Goal: Information Seeking & Learning: Learn about a topic

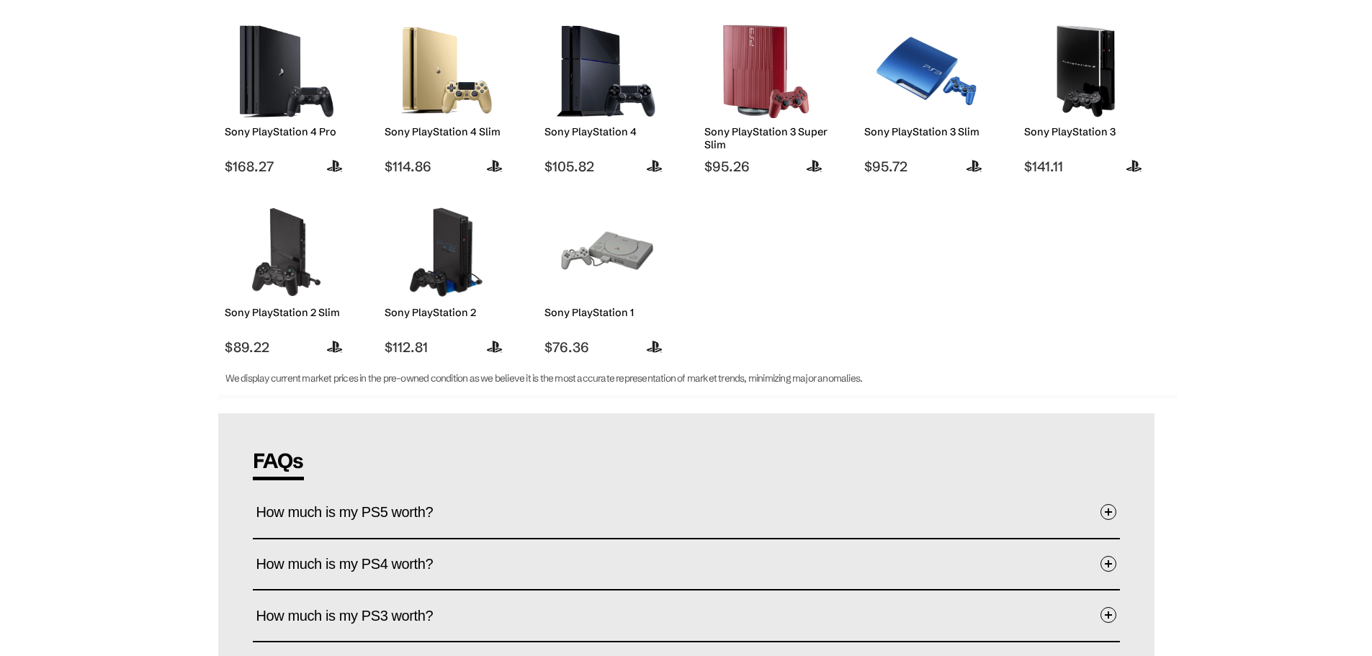
scroll to position [432, 0]
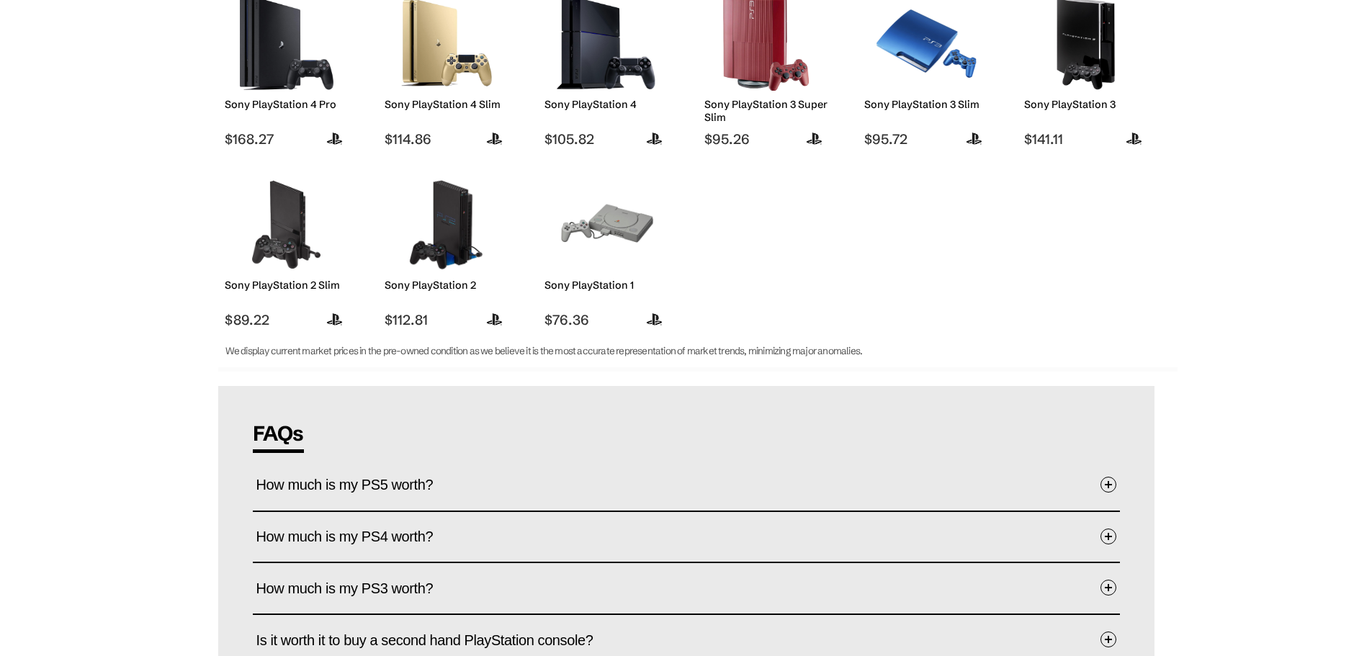
click at [613, 246] on img at bounding box center [606, 225] width 102 height 94
click at [611, 246] on img at bounding box center [606, 225] width 102 height 94
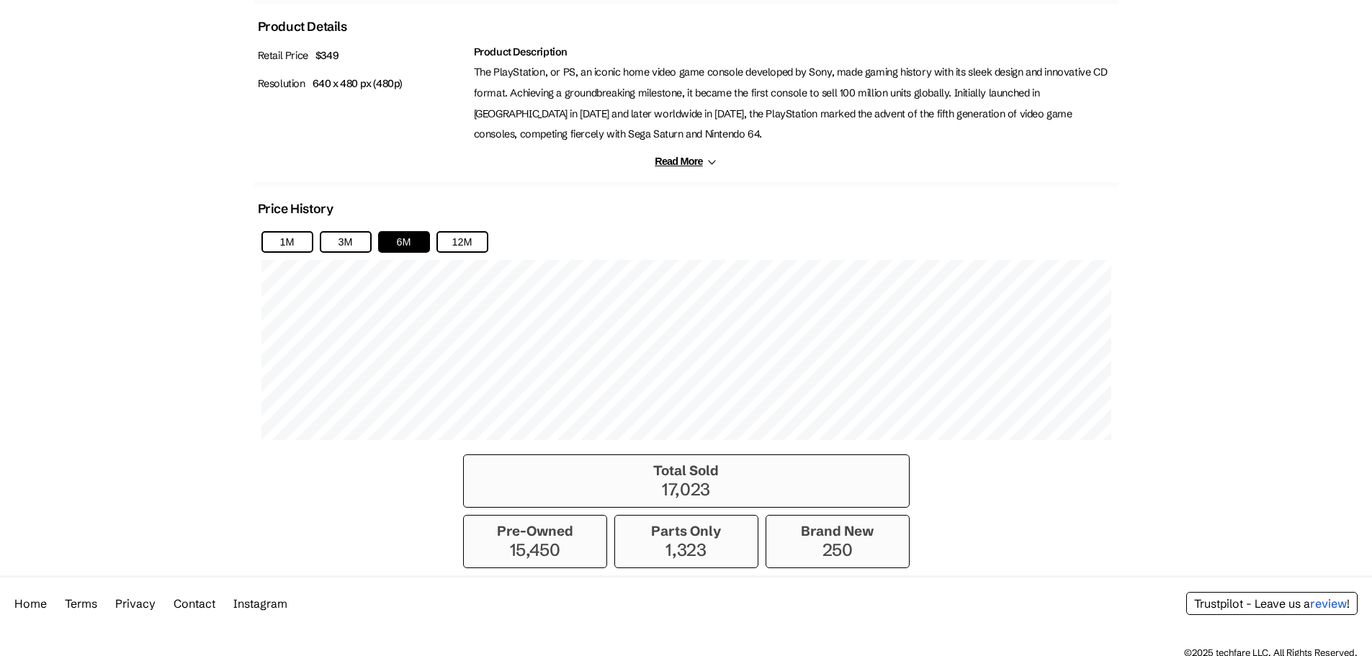
scroll to position [777, 0]
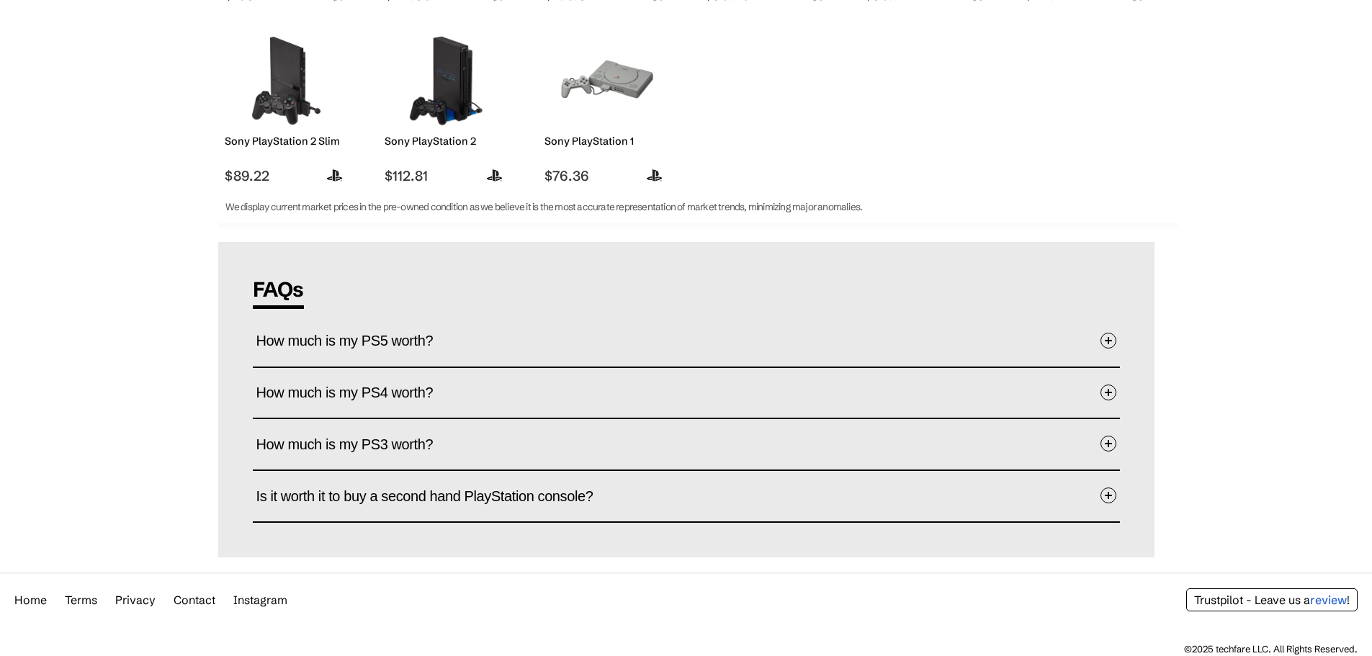
scroll to position [580, 0]
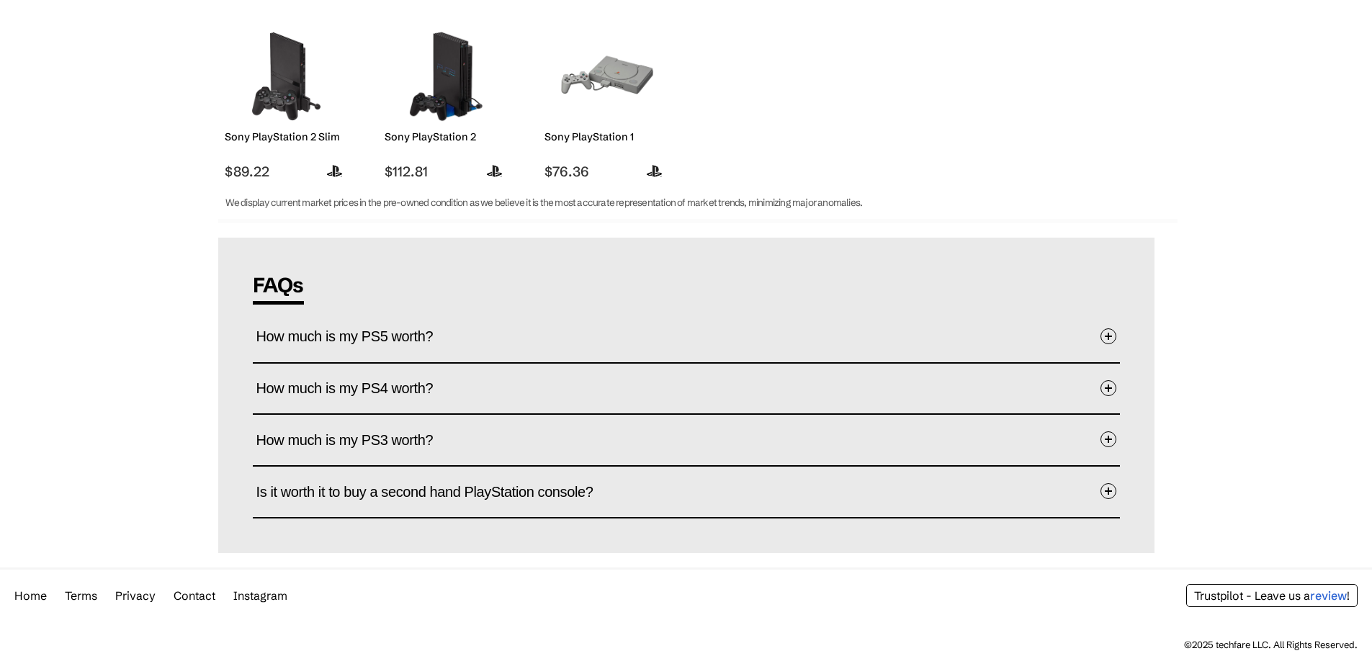
click at [1107, 494] on span at bounding box center [1108, 491] width 16 height 16
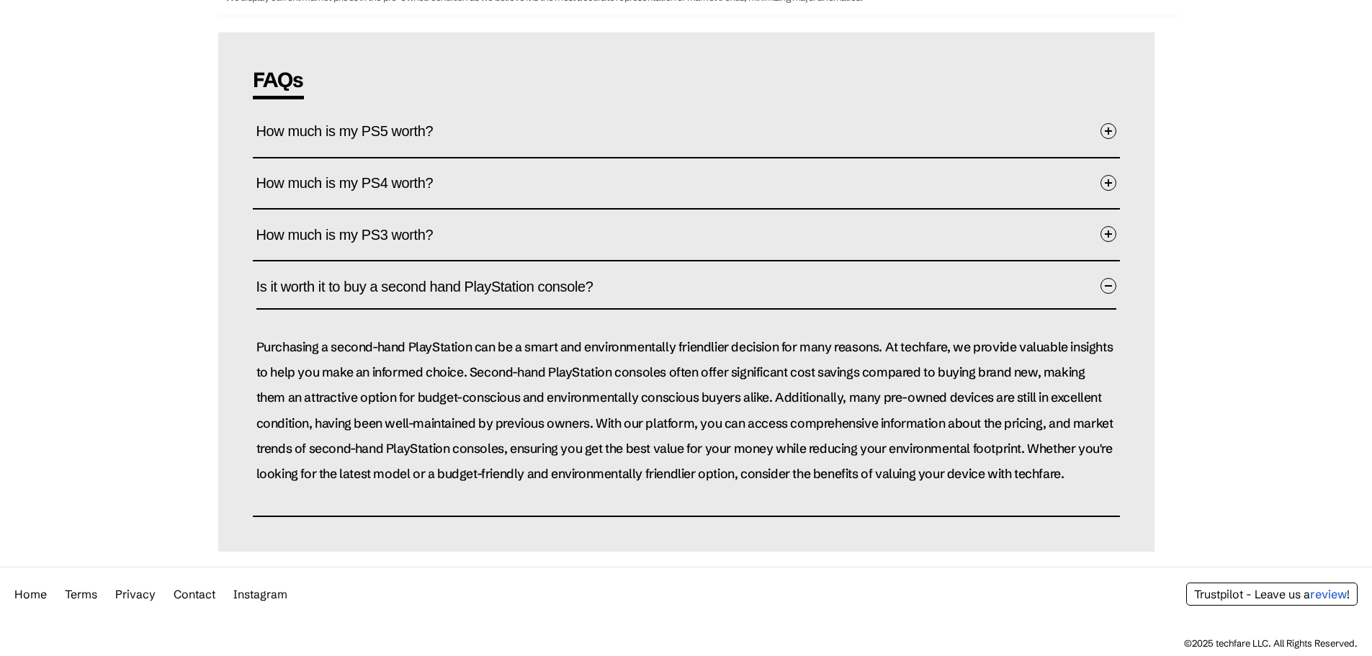
click at [1108, 278] on span at bounding box center [1108, 286] width 16 height 16
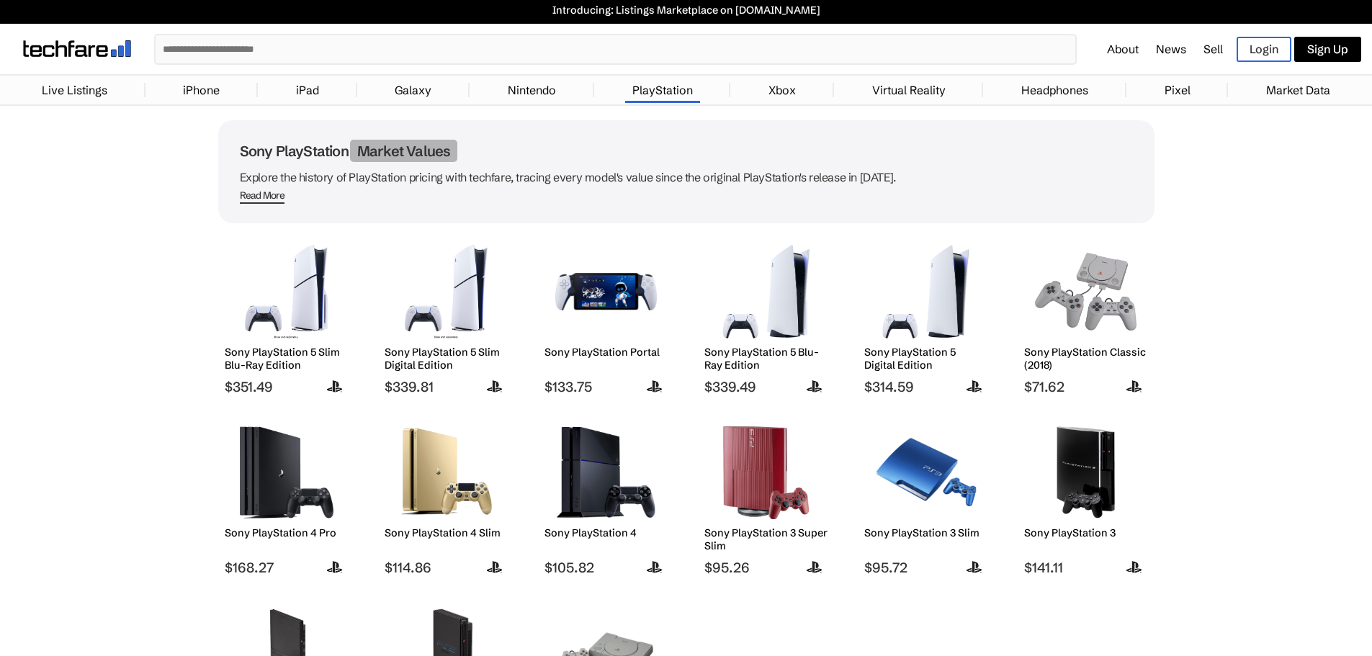
scroll to position [0, 0]
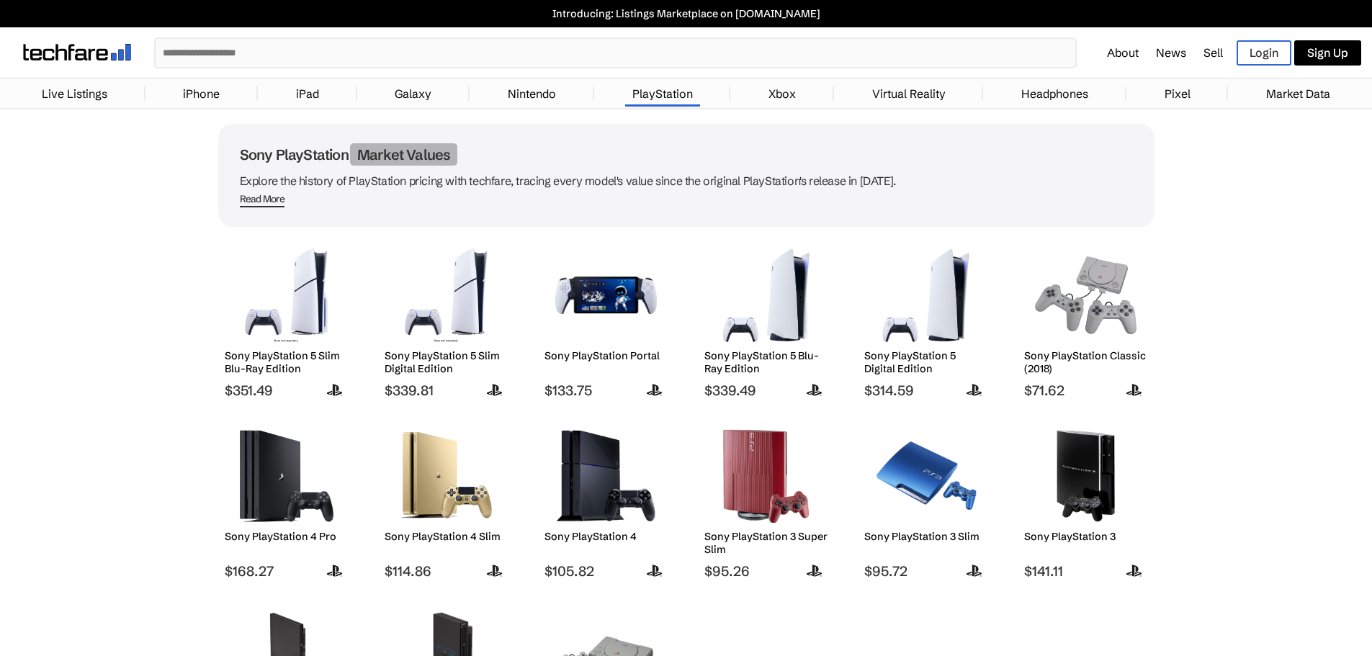
click at [659, 100] on link "PlayStation" at bounding box center [662, 93] width 75 height 29
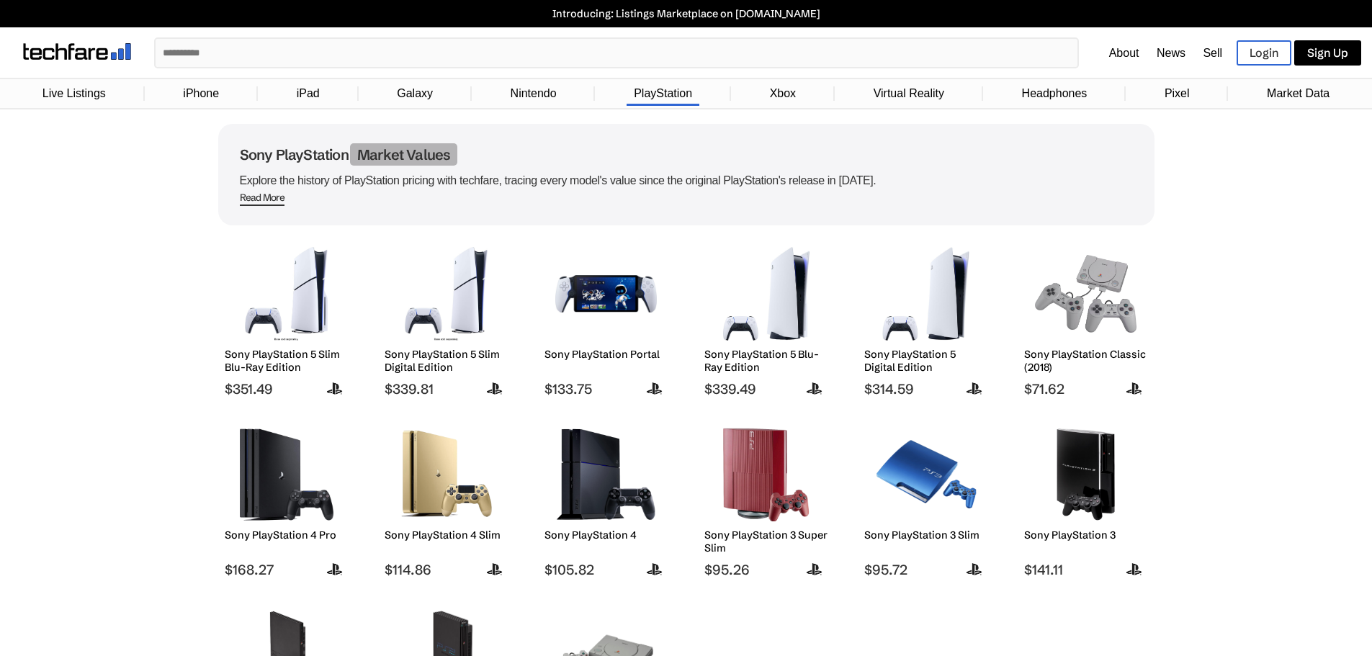
click at [263, 200] on span "Read More" at bounding box center [262, 199] width 45 height 14
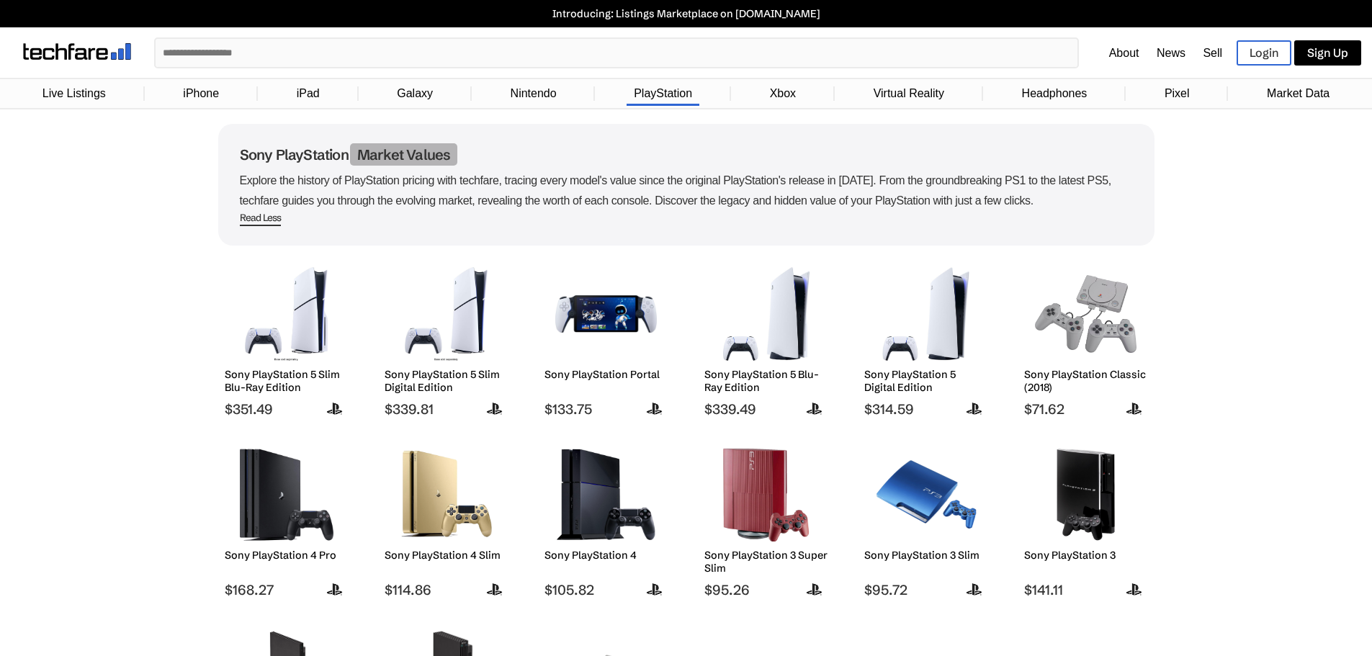
click at [264, 222] on span "Read Less" at bounding box center [261, 219] width 42 height 14
